Goal: Find contact information: Find contact information

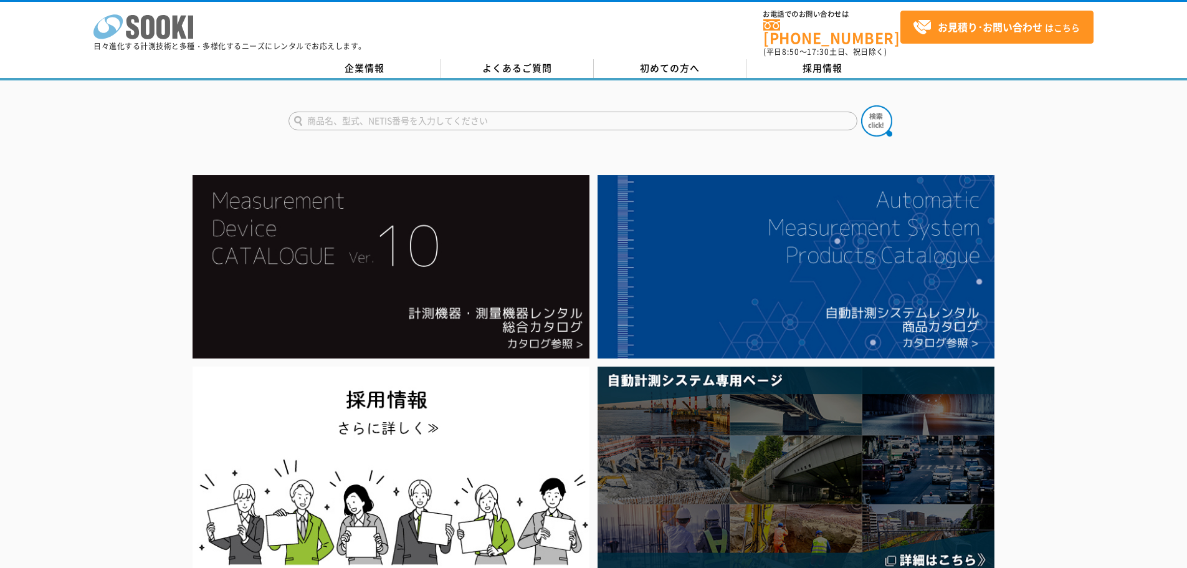
click at [188, 22] on rect at bounding box center [190, 27] width 5 height 23
click at [358, 59] on link "企業情報" at bounding box center [364, 68] width 153 height 19
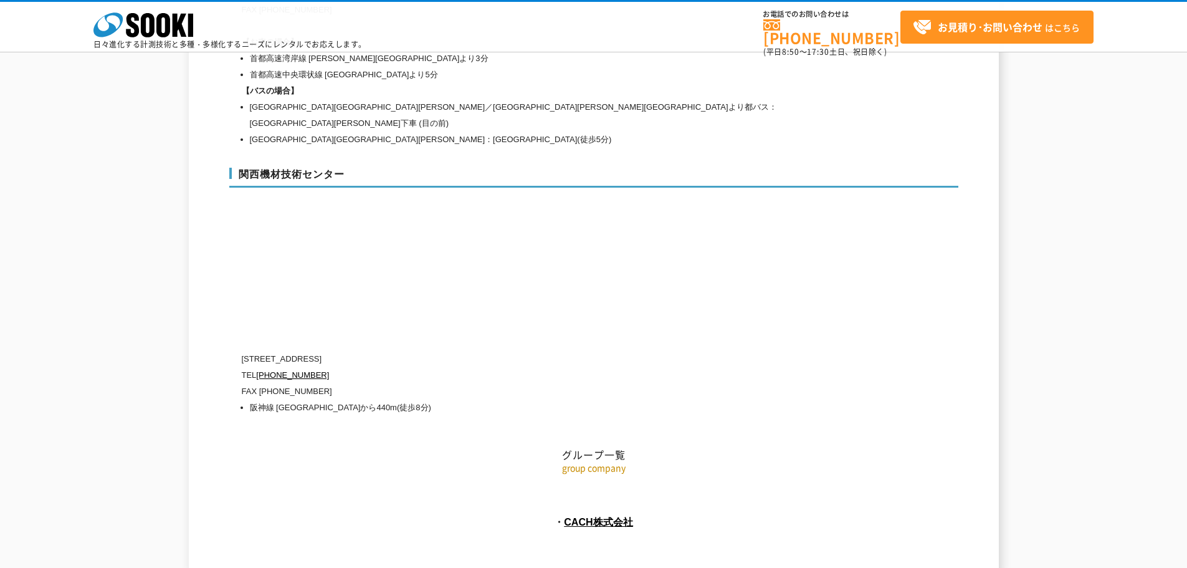
scroll to position [5599, 0]
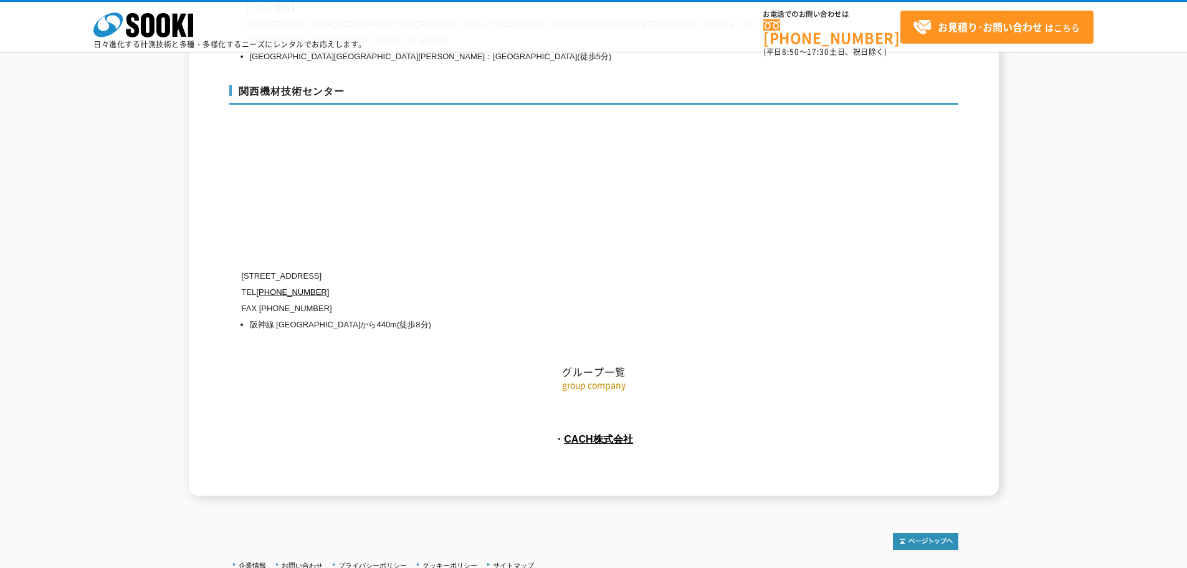
click at [157, 42] on p "日々進化する計測技術と多種・多様化するニーズにレンタルでお応えします。" at bounding box center [229, 43] width 273 height 7
click at [158, 36] on icon "株式会社 ソーキ" at bounding box center [143, 24] width 100 height 25
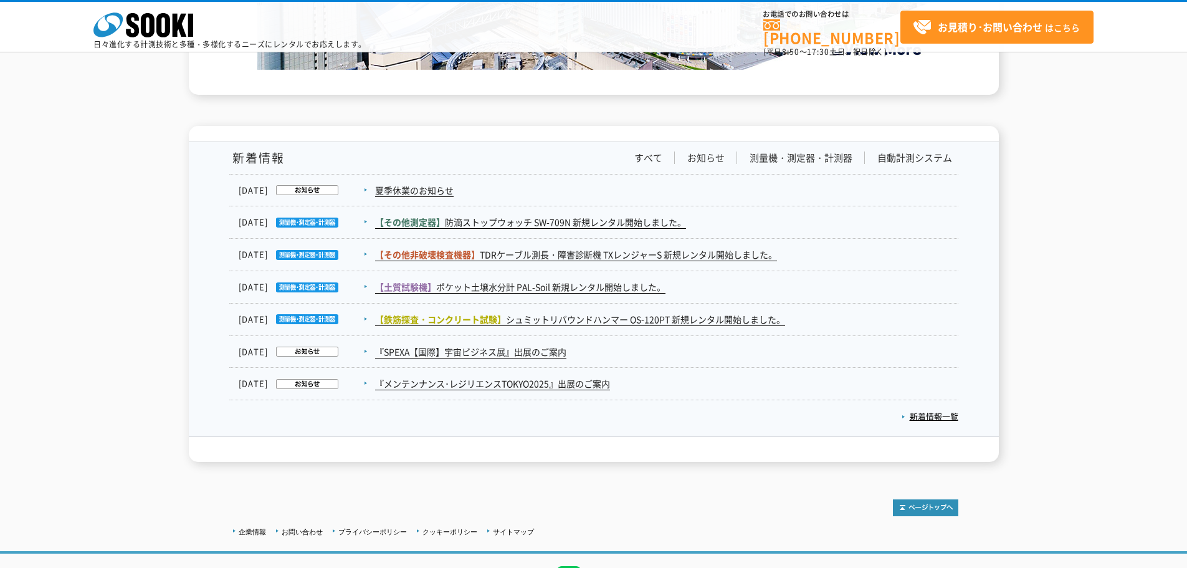
scroll to position [2046, 0]
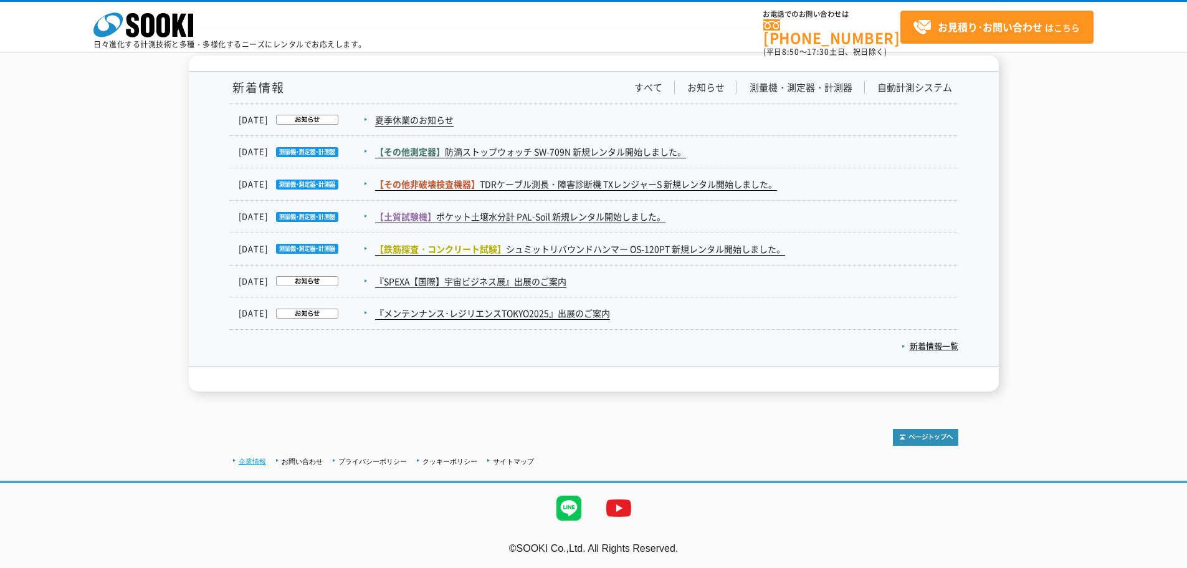
click at [257, 459] on link "企業情報" at bounding box center [252, 460] width 27 height 7
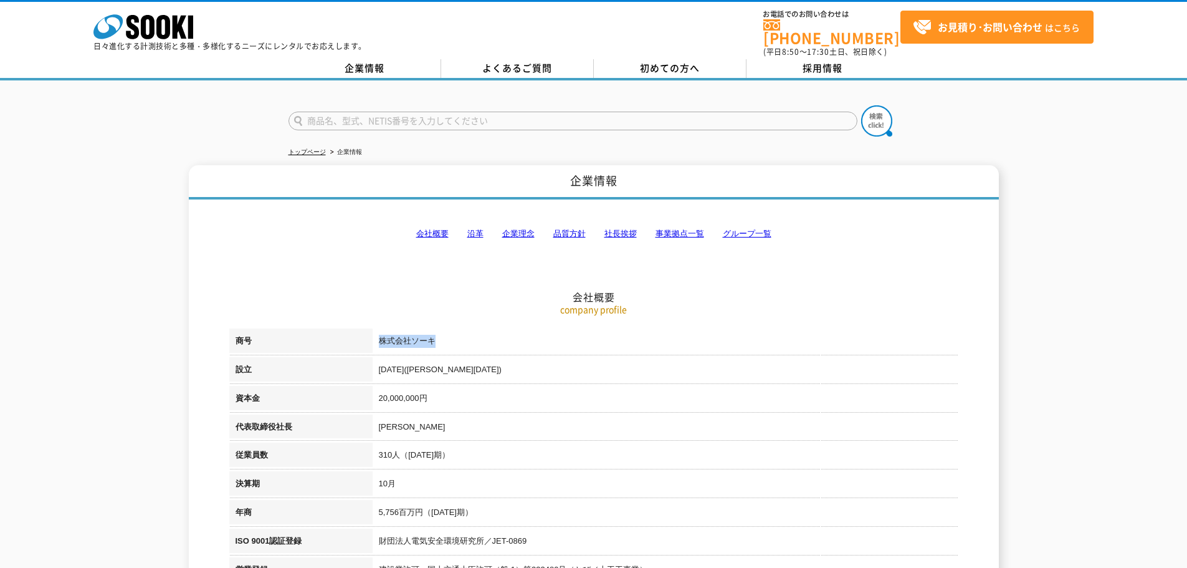
drag, startPoint x: 379, startPoint y: 329, endPoint x: 465, endPoint y: 330, distance: 86.0
click at [465, 330] on td "株式会社ソーキ" at bounding box center [666, 342] width 586 height 29
copy td "株式会社ソーキ"
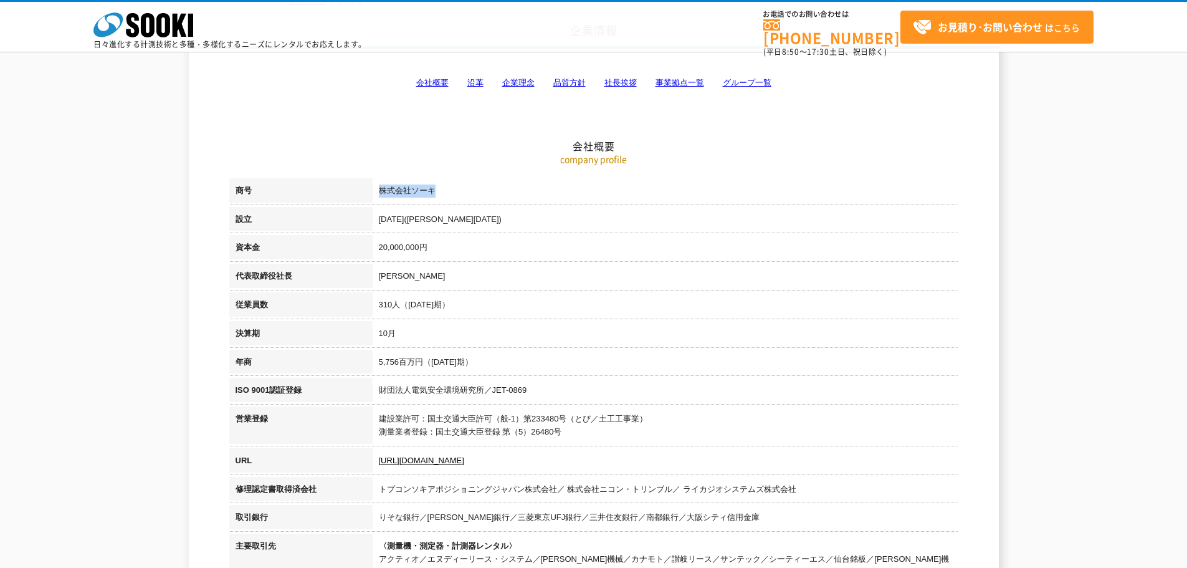
scroll to position [187, 0]
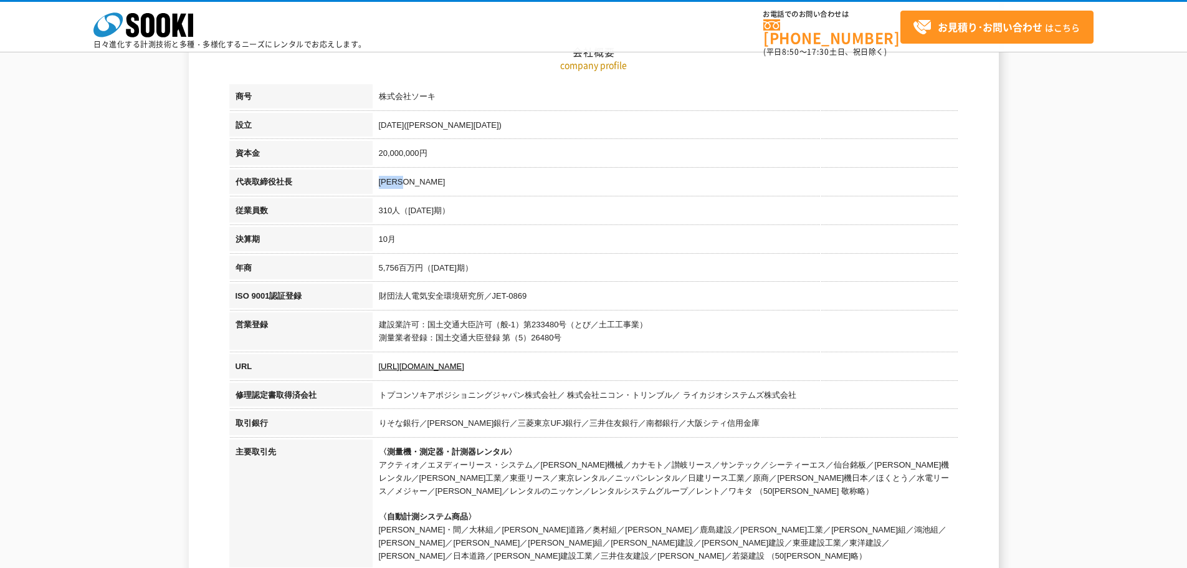
drag, startPoint x: 380, startPoint y: 183, endPoint x: 470, endPoint y: 186, distance: 90.4
click at [470, 186] on td "梶原 英登" at bounding box center [666, 183] width 586 height 29
copy td "梶原 英登"
